Goal: Check status: Check status

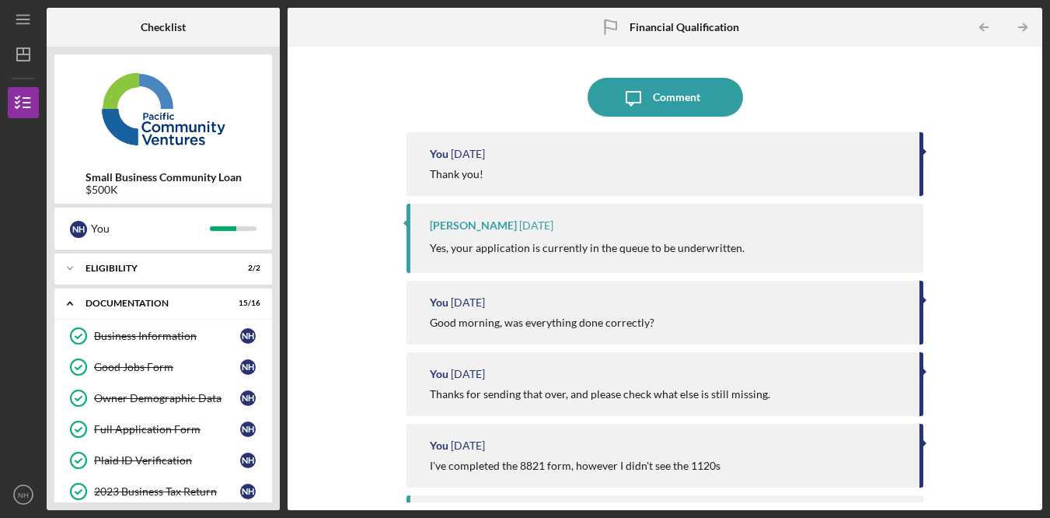
scroll to position [471, 0]
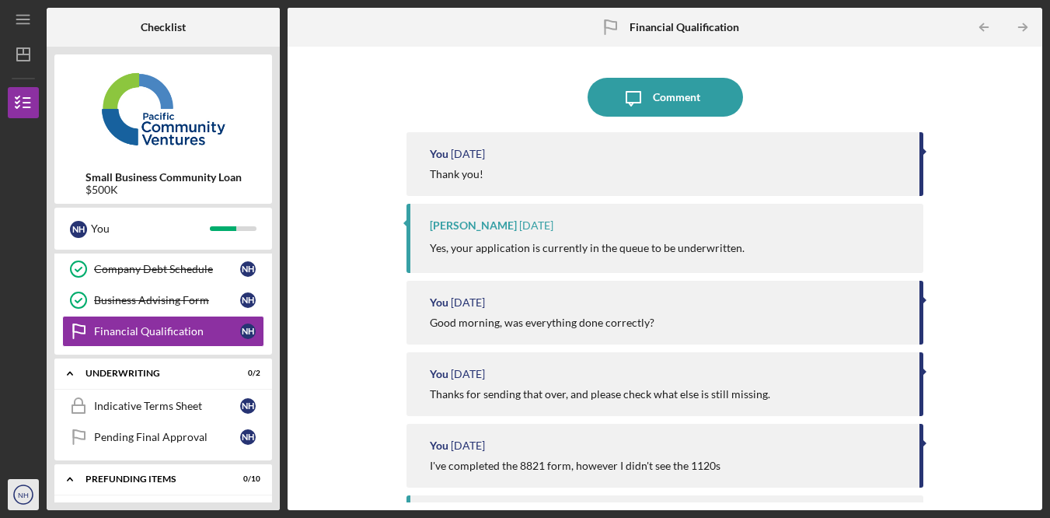
click at [38, 489] on nav "Icon/Menu Icon/Dashboard Dashboard Small Business Community Loan Checklist Icon…" at bounding box center [27, 255] width 39 height 510
click at [25, 501] on icon "NH" at bounding box center [23, 494] width 31 height 39
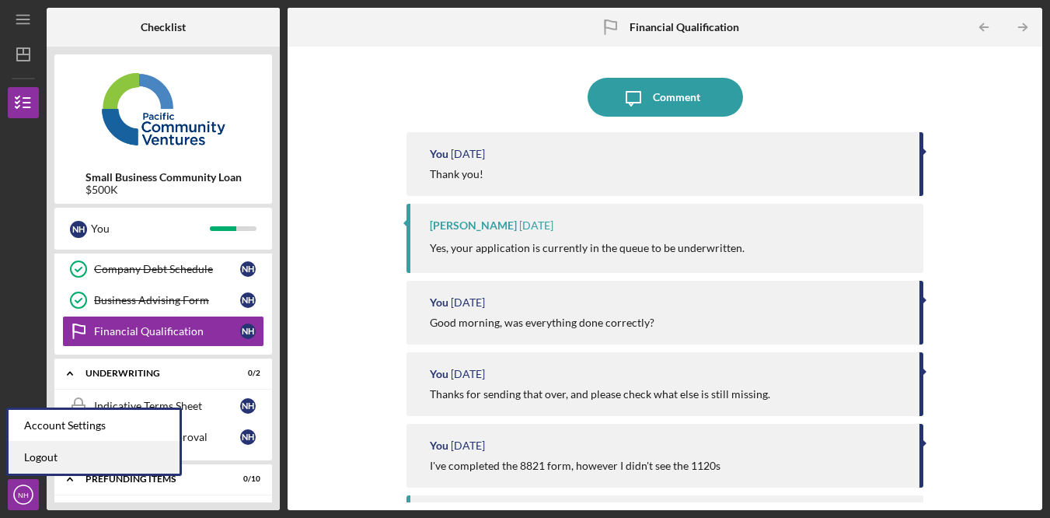
click at [108, 459] on link "Logout" at bounding box center [94, 457] width 171 height 32
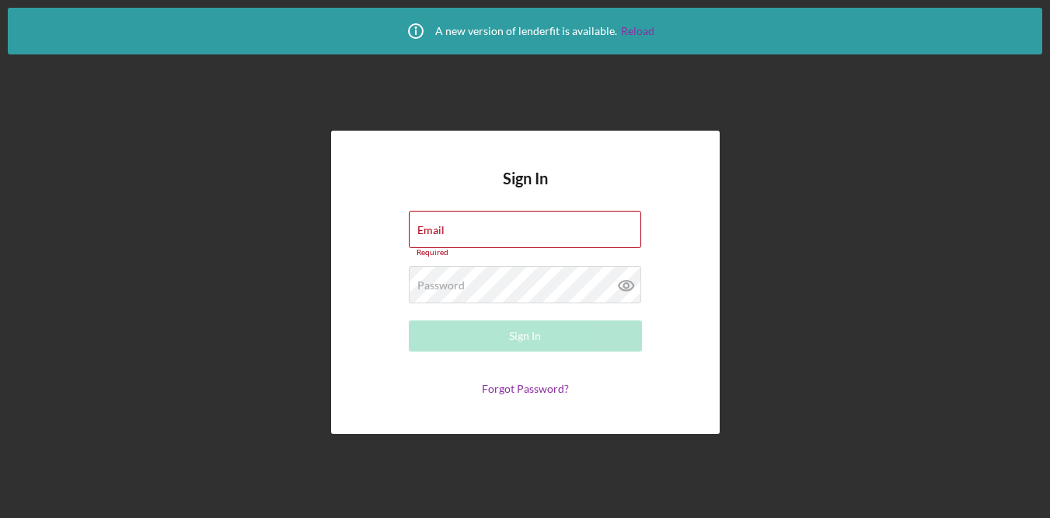
click at [686, 189] on div "Sign In Email Required Password Required Sign In Forgot Password?" at bounding box center [525, 283] width 389 height 304
type input "[EMAIL_ADDRESS][DOMAIN_NAME]"
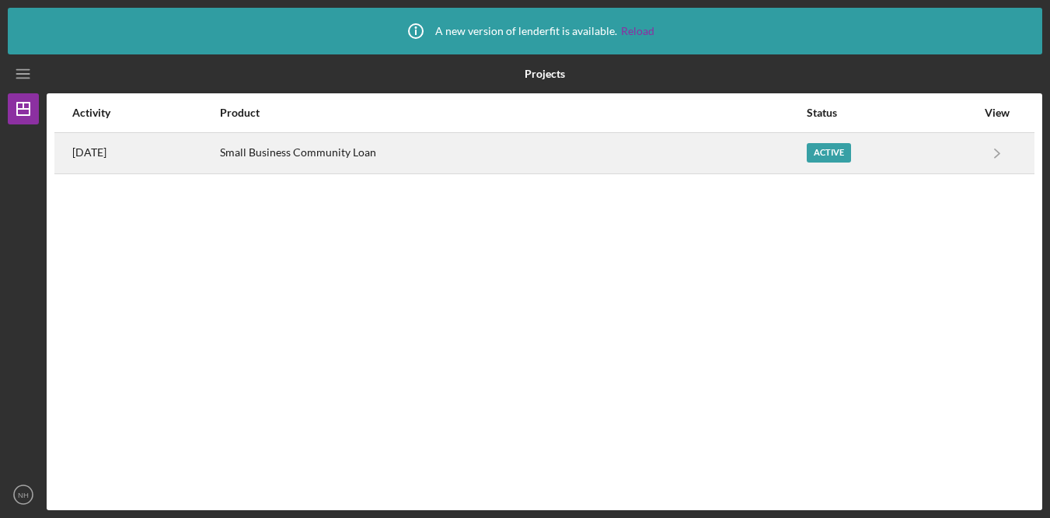
click at [626, 166] on div "Small Business Community Loan" at bounding box center [513, 153] width 586 height 39
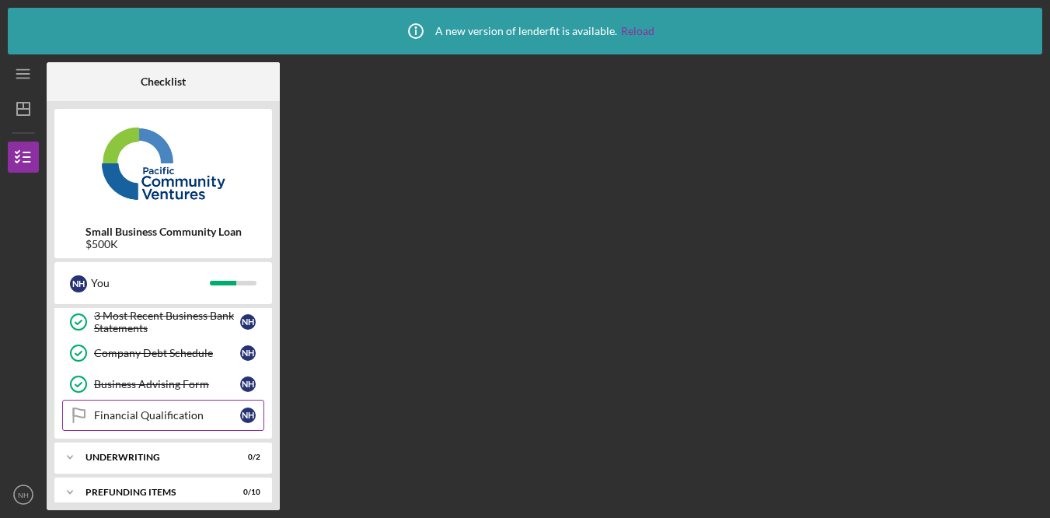
scroll to position [455, 0]
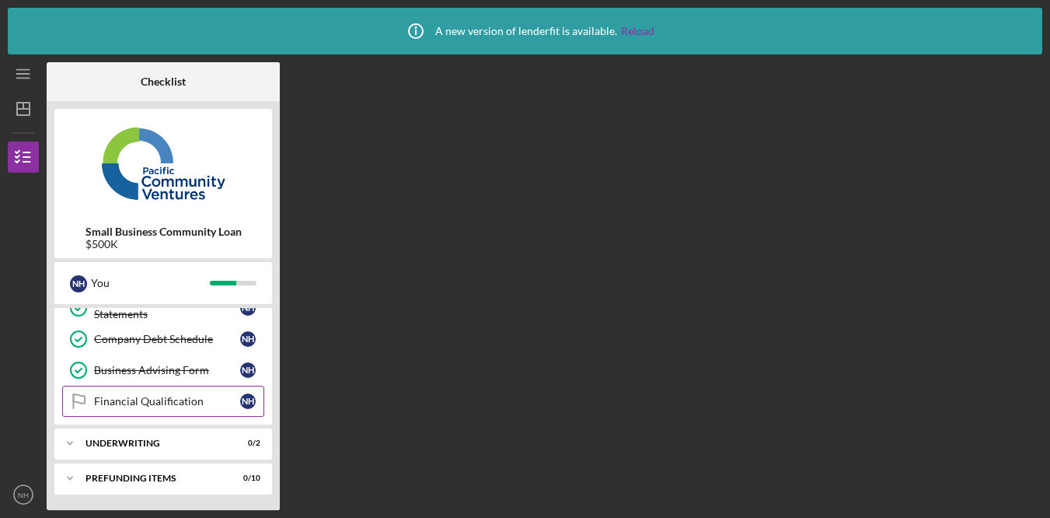
click at [191, 399] on div "Financial Qualification" at bounding box center [167, 401] width 146 height 12
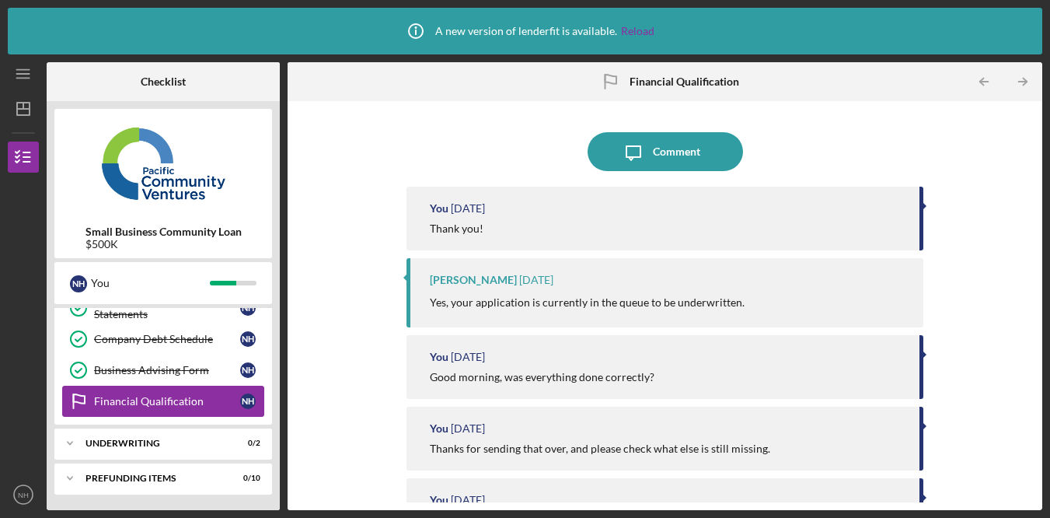
click at [211, 402] on div "Financial Qualification" at bounding box center [167, 401] width 146 height 12
click at [188, 437] on div "Icon/Expander Underwriting 0 / 2" at bounding box center [163, 442] width 218 height 31
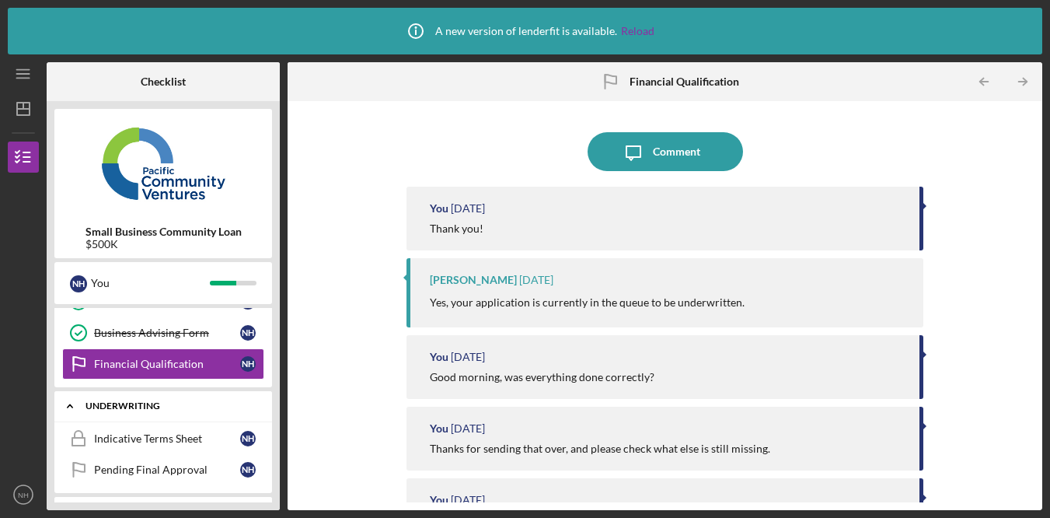
scroll to position [495, 0]
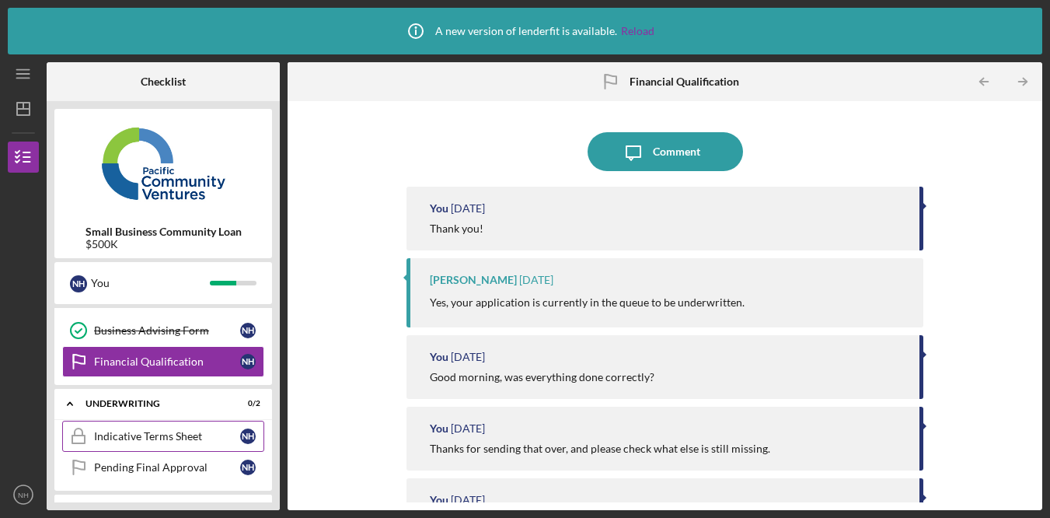
click at [194, 429] on link "Indicative Terms Sheet Indicative Terms Sheet N H" at bounding box center [163, 435] width 202 height 31
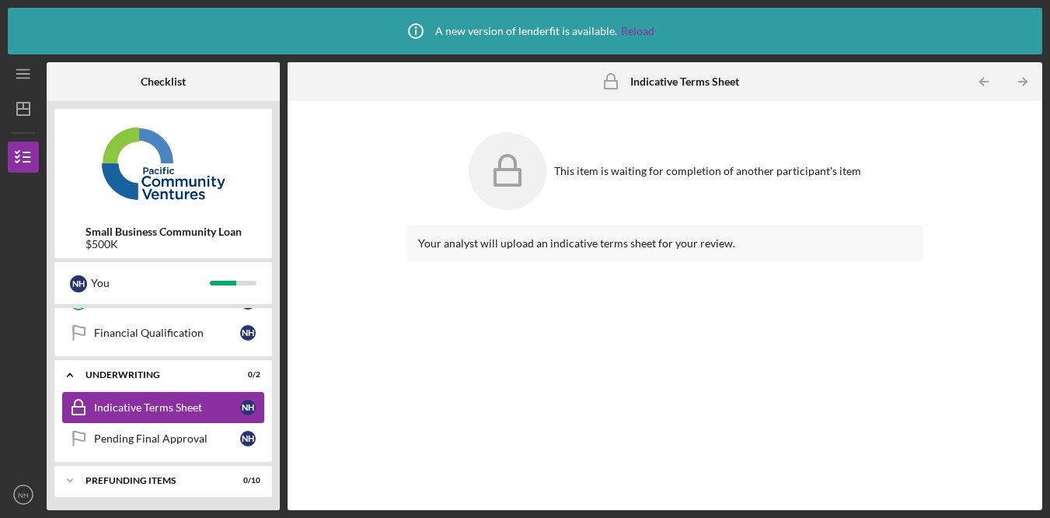
scroll to position [526, 0]
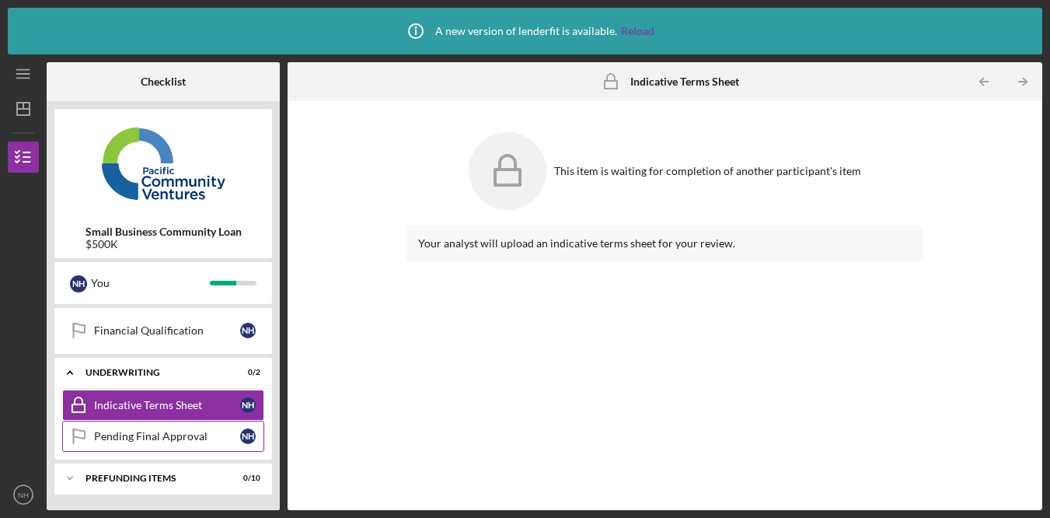
click at [168, 430] on div "Pending Final Approval" at bounding box center [167, 436] width 146 height 12
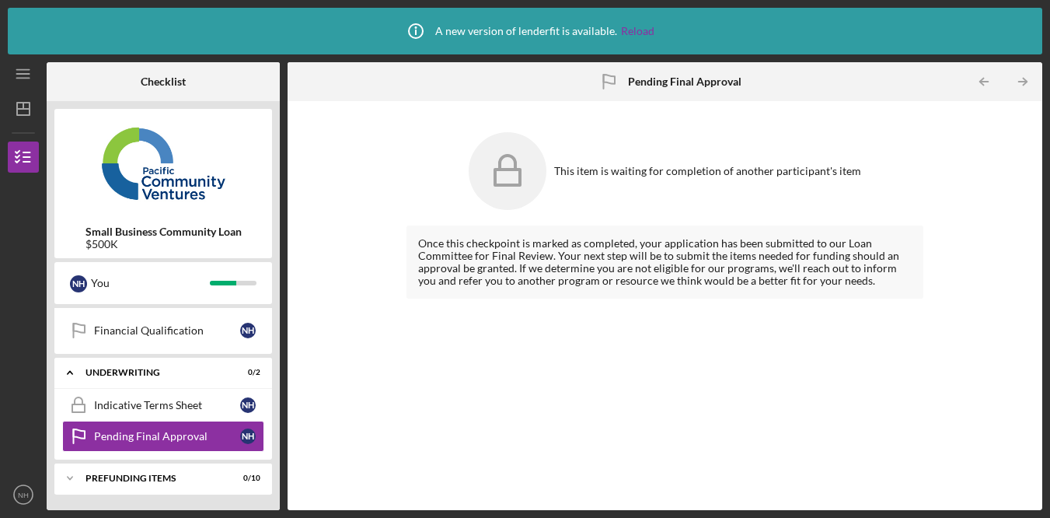
click at [358, 365] on div "This item is waiting for completion of another participant's item Once this che…" at bounding box center [664, 305] width 739 height 393
click at [30, 493] on icon "NH" at bounding box center [23, 494] width 31 height 39
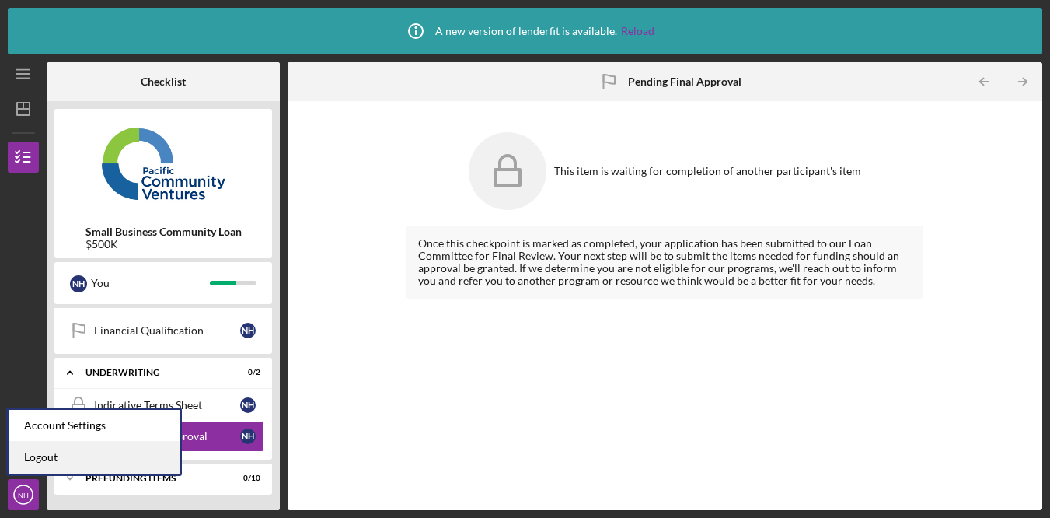
click at [68, 463] on link "Logout" at bounding box center [94, 457] width 171 height 32
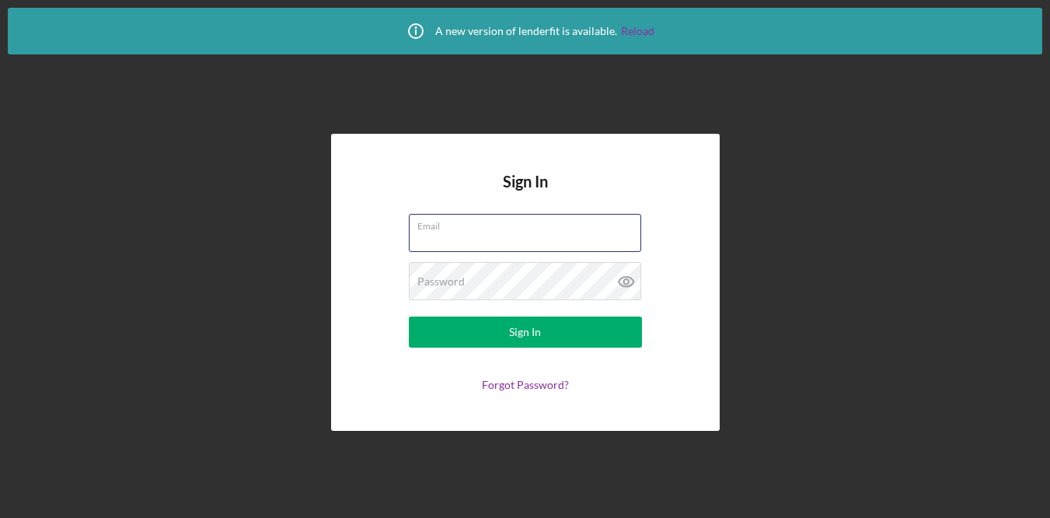
type input "[EMAIL_ADDRESS][PERSON_NAME][DOMAIN_NAME]"
